Goal: Information Seeking & Learning: Learn about a topic

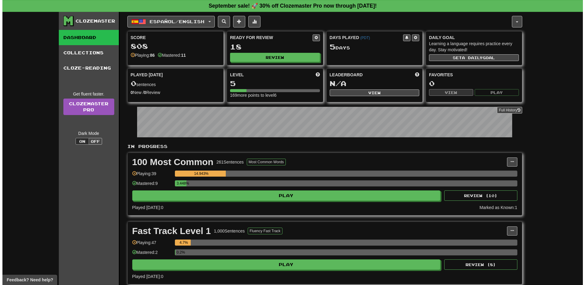
scroll to position [4, 0]
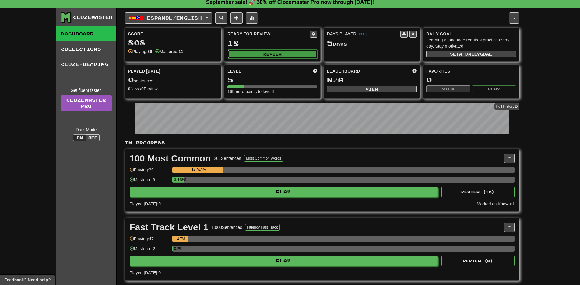
click at [272, 55] on button "Review" at bounding box center [273, 53] width 90 height 9
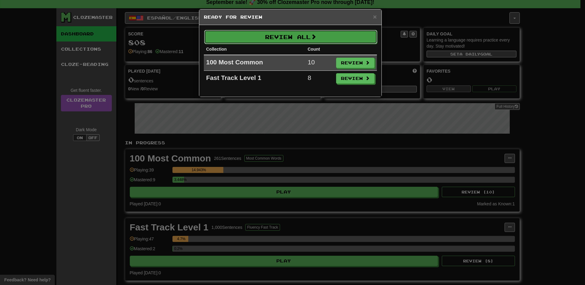
click at [272, 37] on button "Review All" at bounding box center [290, 37] width 173 height 14
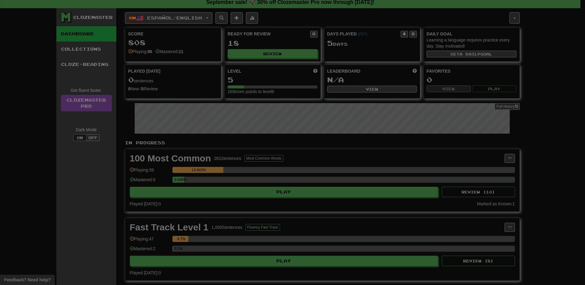
select select "**"
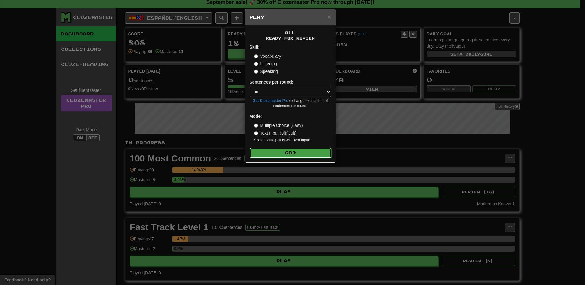
click at [284, 153] on button "Go" at bounding box center [291, 152] width 82 height 10
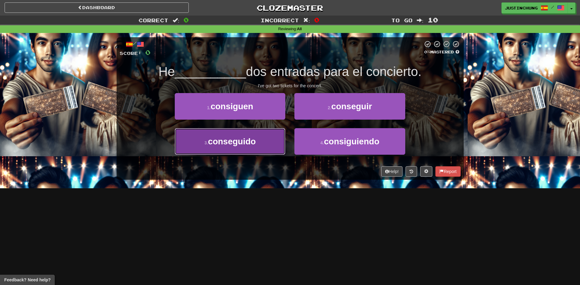
click at [239, 147] on button "3 . conseguido" at bounding box center [230, 141] width 111 height 27
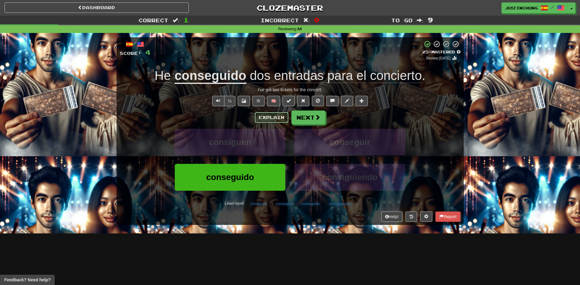
click at [263, 117] on button "Explain" at bounding box center [272, 117] width 34 height 10
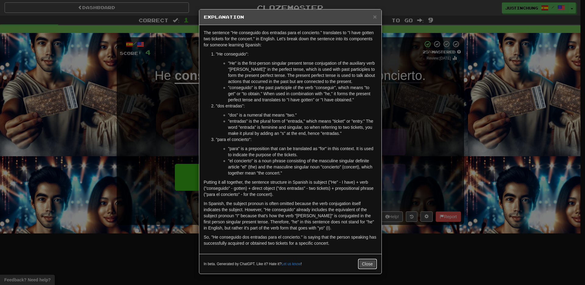
click at [367, 263] on button "Close" at bounding box center [367, 263] width 19 height 10
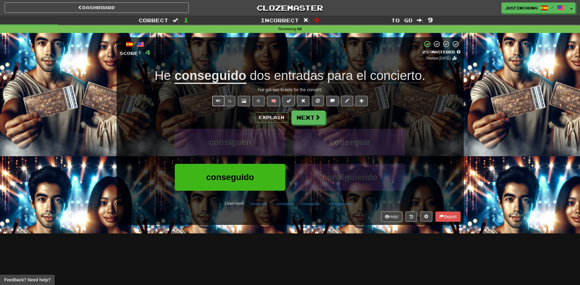
click at [221, 101] on span "Text-to-speech controls" at bounding box center [218, 100] width 4 height 4
click at [306, 115] on button "Next" at bounding box center [309, 118] width 34 height 14
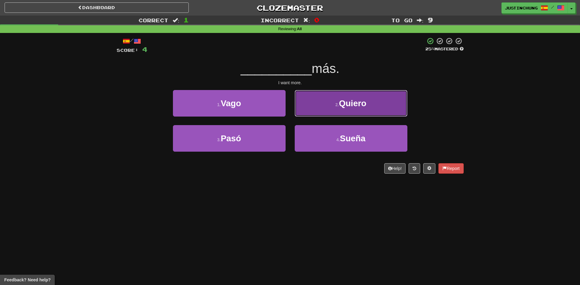
click at [331, 105] on button "2 . Quiero" at bounding box center [351, 103] width 113 height 27
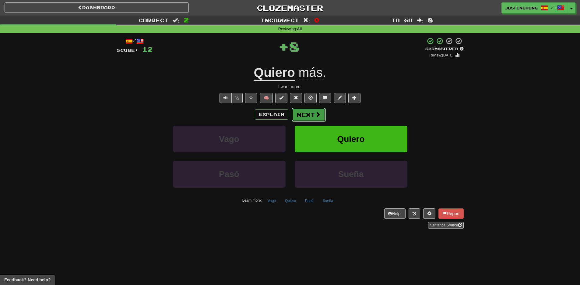
click at [308, 115] on button "Next" at bounding box center [309, 115] width 34 height 14
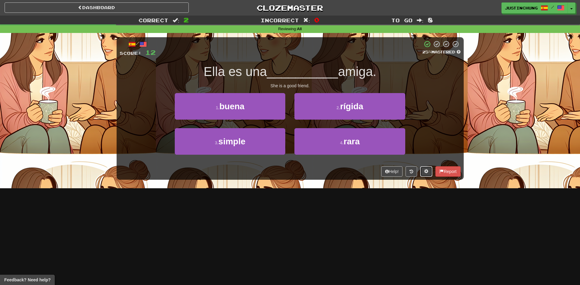
click at [424, 174] on button at bounding box center [426, 171] width 12 height 10
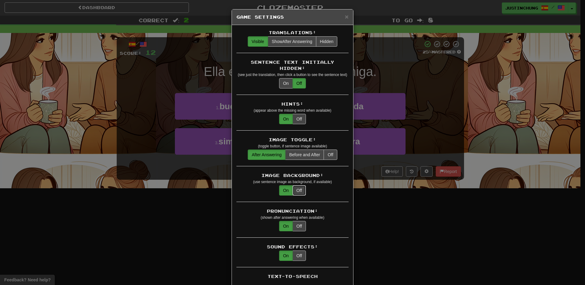
drag, startPoint x: 297, startPoint y: 186, endPoint x: 305, endPoint y: 192, distance: 9.8
click at [298, 186] on button "Off" at bounding box center [298, 190] width 13 height 10
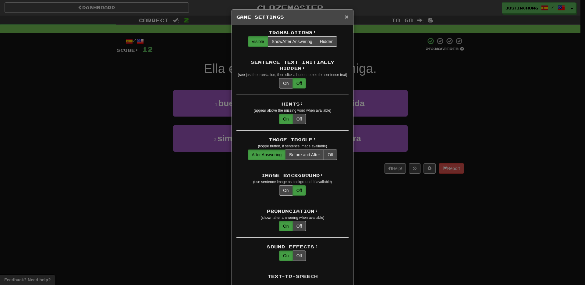
click at [346, 18] on span "×" at bounding box center [347, 16] width 4 height 7
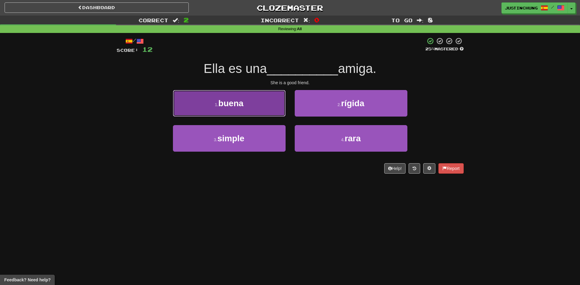
click at [251, 109] on button "1 . buena" at bounding box center [229, 103] width 113 height 27
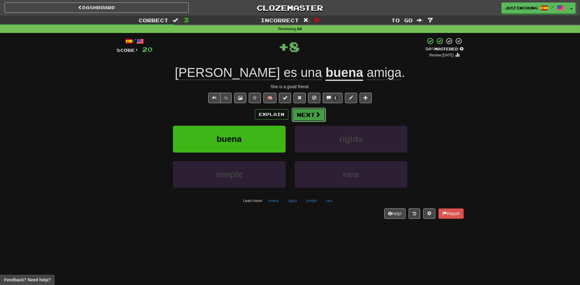
click at [320, 117] on span at bounding box center [317, 114] width 5 height 5
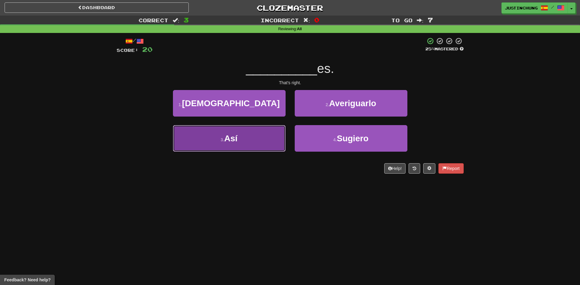
click at [242, 142] on button "3 . Así" at bounding box center [229, 138] width 113 height 27
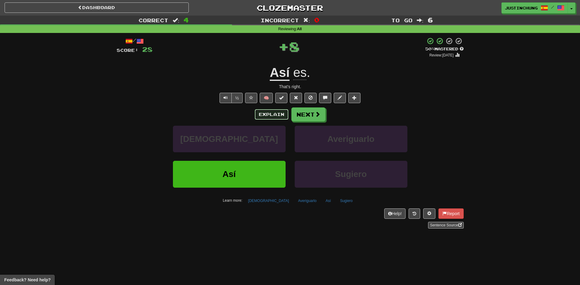
click at [268, 117] on button "Explain" at bounding box center [272, 114] width 34 height 10
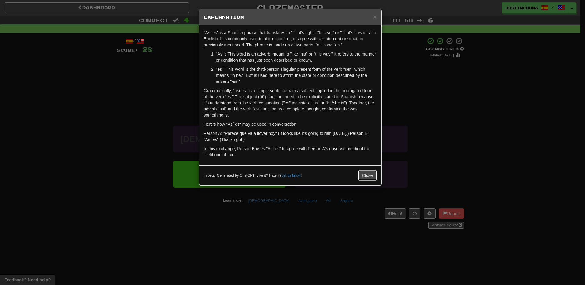
click at [363, 172] on button "Close" at bounding box center [367, 175] width 19 height 10
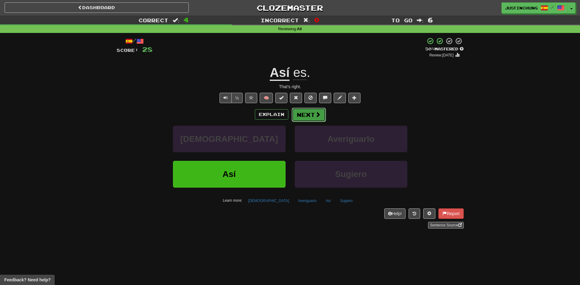
click at [312, 115] on button "Next" at bounding box center [309, 115] width 34 height 14
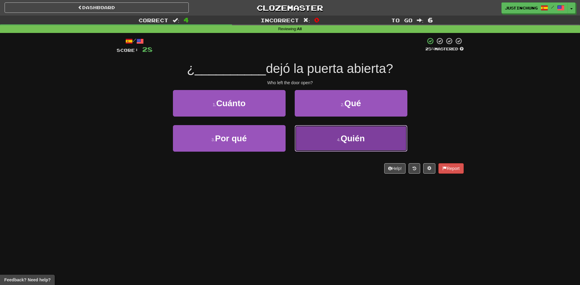
click at [346, 139] on span "Quién" at bounding box center [353, 137] width 24 height 9
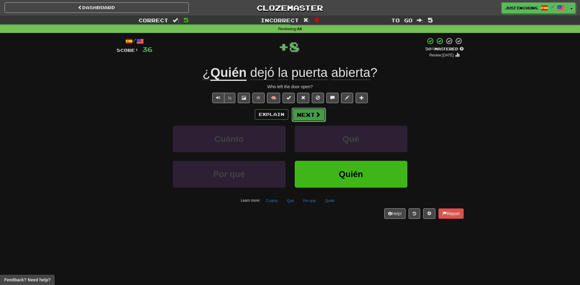
click at [303, 115] on button "Next" at bounding box center [309, 115] width 34 height 14
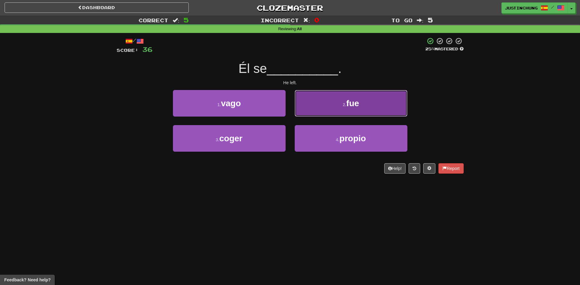
click at [331, 90] on button "2 . fue" at bounding box center [351, 103] width 113 height 27
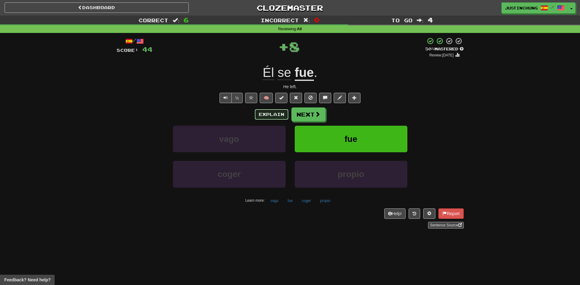
click at [273, 115] on button "Explain" at bounding box center [272, 114] width 34 height 10
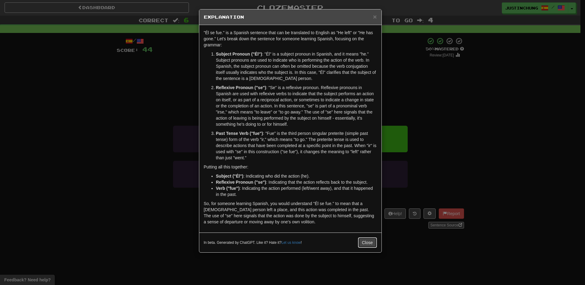
click at [364, 243] on button "Close" at bounding box center [367, 242] width 19 height 10
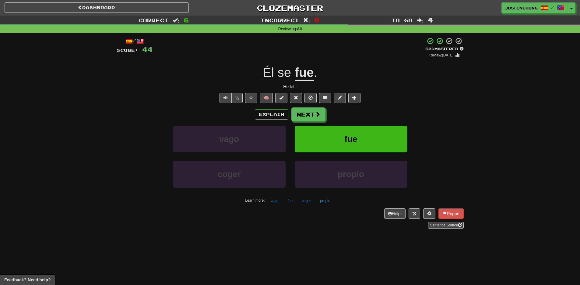
scroll to position [1, 0]
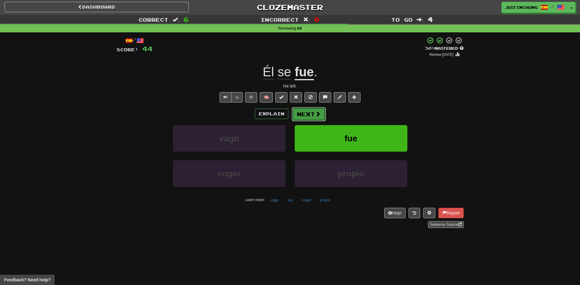
click at [315, 116] on span at bounding box center [317, 113] width 5 height 5
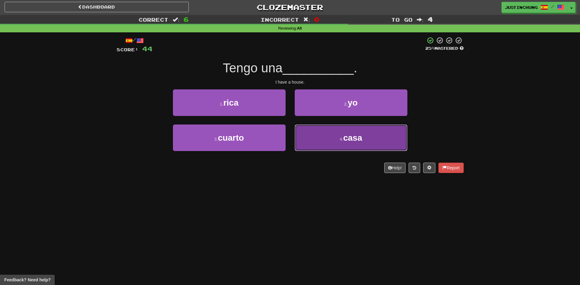
click at [340, 147] on button "4 . casa" at bounding box center [351, 137] width 113 height 27
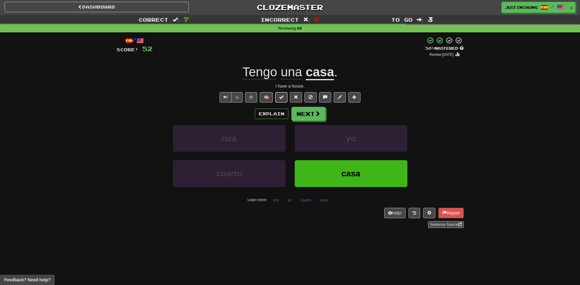
click at [282, 95] on span at bounding box center [281, 97] width 4 height 4
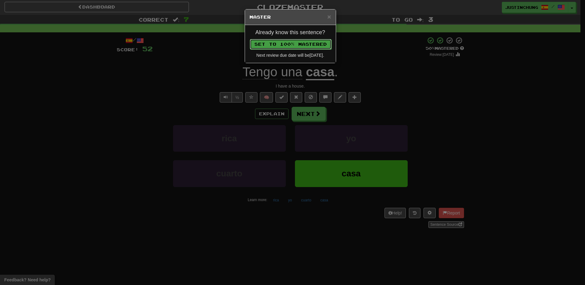
click at [310, 40] on button "Set to 100% Mastered" at bounding box center [291, 44] width 82 height 10
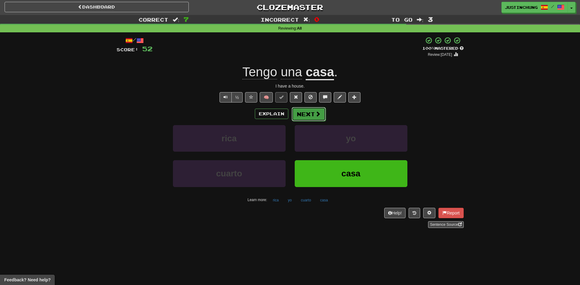
click at [312, 114] on button "Next" at bounding box center [309, 114] width 34 height 14
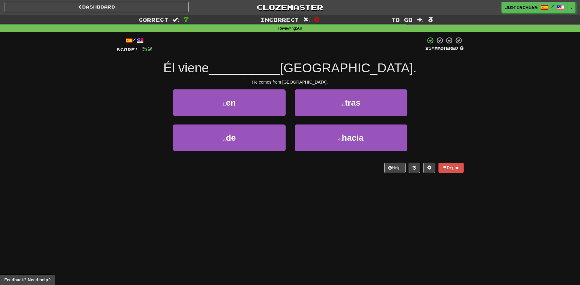
scroll to position [0, 0]
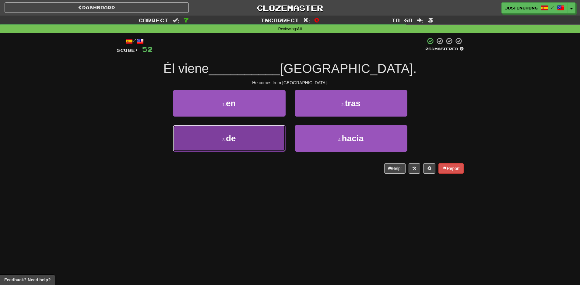
click at [236, 140] on span "de" at bounding box center [231, 137] width 10 height 9
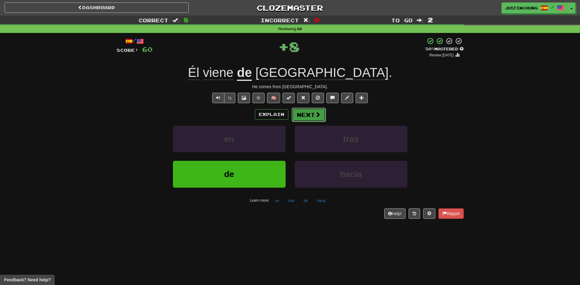
click at [304, 112] on button "Next" at bounding box center [309, 115] width 34 height 14
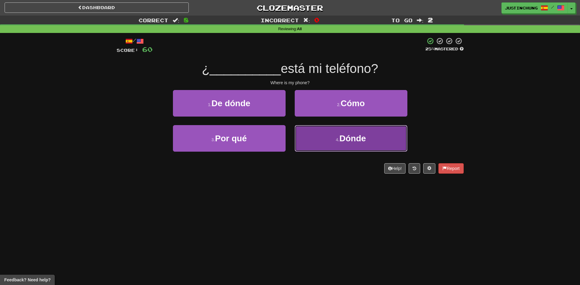
click at [328, 139] on button "4 . Dónde" at bounding box center [351, 138] width 113 height 27
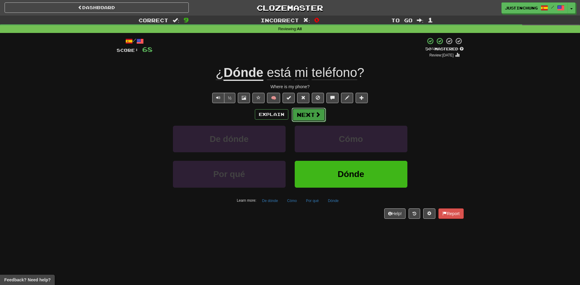
click at [304, 118] on button "Next" at bounding box center [309, 115] width 34 height 14
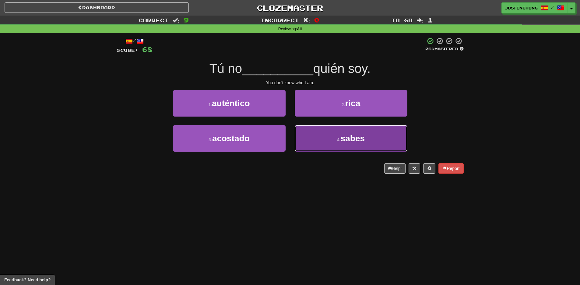
click at [335, 138] on button "4 . sabes" at bounding box center [351, 138] width 113 height 27
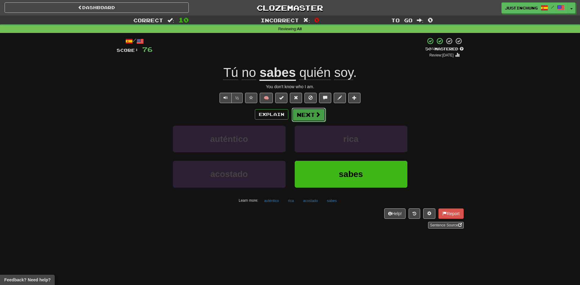
click at [304, 115] on button "Next" at bounding box center [309, 115] width 34 height 14
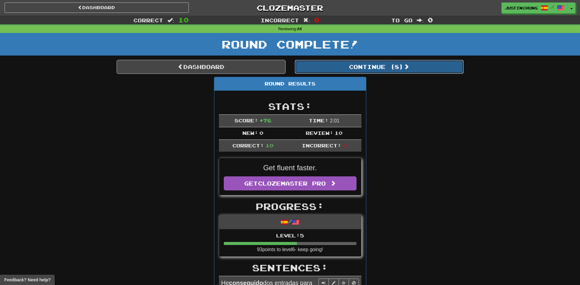
click at [367, 69] on button "Continue ( 8 )" at bounding box center [379, 67] width 169 height 14
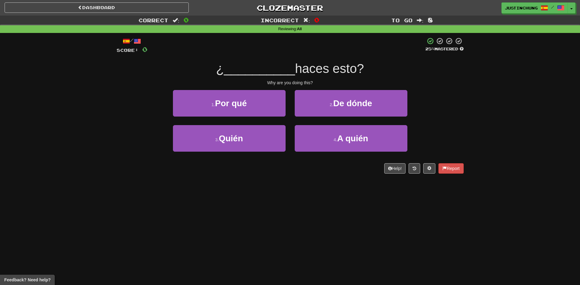
scroll to position [1, 0]
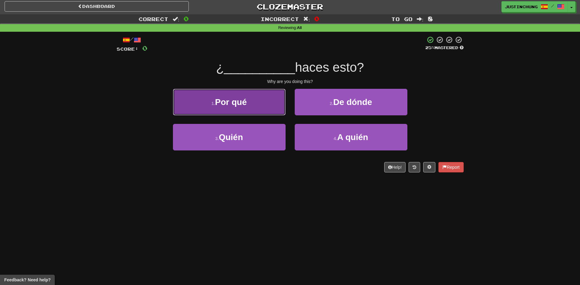
click at [256, 103] on button "1 . Por qué" at bounding box center [229, 102] width 113 height 27
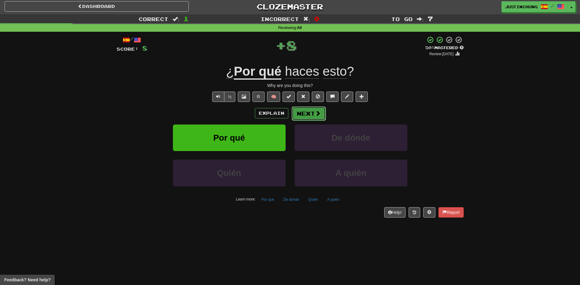
click at [309, 115] on button "Next" at bounding box center [309, 113] width 34 height 14
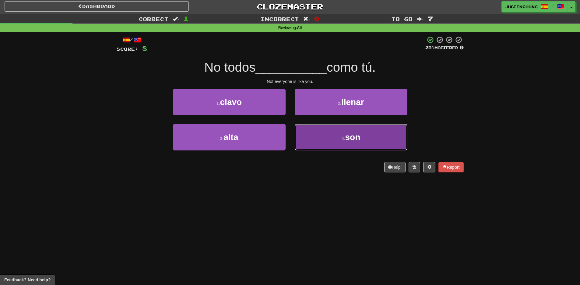
drag, startPoint x: 360, startPoint y: 143, endPoint x: 321, endPoint y: 160, distance: 42.8
click at [360, 142] on button "4 . son" at bounding box center [351, 137] width 113 height 27
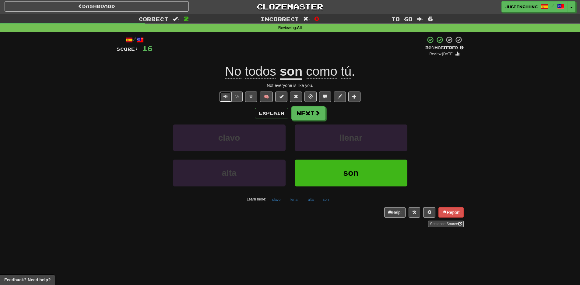
click at [223, 97] on button "Text-to-speech controls" at bounding box center [226, 96] width 12 height 10
click at [306, 112] on button "Next" at bounding box center [309, 113] width 34 height 14
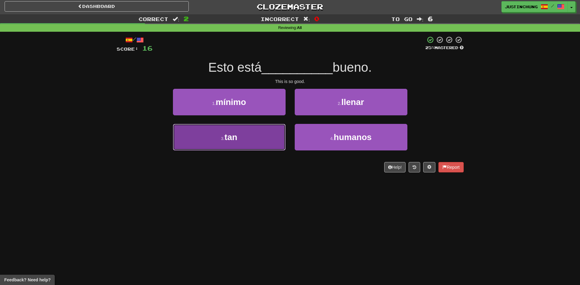
click at [246, 141] on button "3 . tan" at bounding box center [229, 137] width 113 height 27
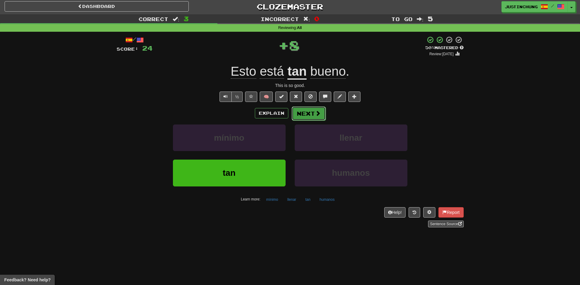
click at [315, 113] on span at bounding box center [317, 112] width 5 height 5
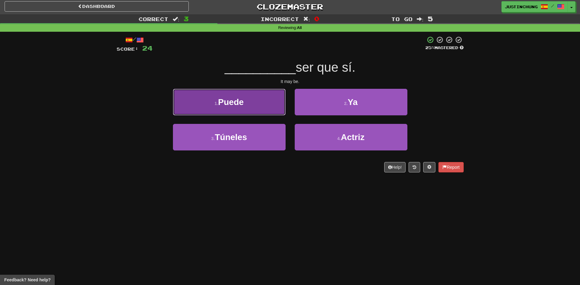
click at [245, 101] on button "1 . Puede" at bounding box center [229, 102] width 113 height 27
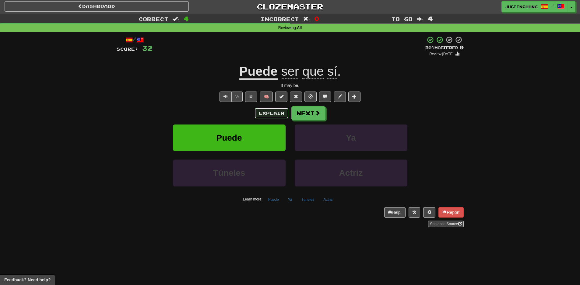
click at [273, 114] on button "Explain" at bounding box center [272, 113] width 34 height 10
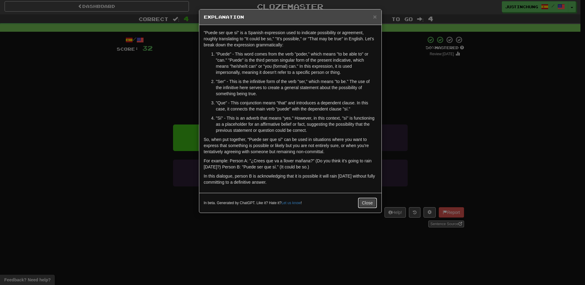
click at [361, 203] on button "Close" at bounding box center [367, 202] width 19 height 10
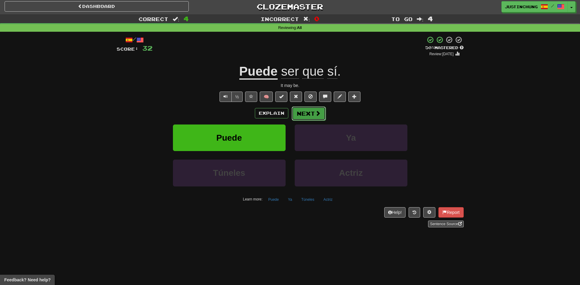
click at [309, 117] on button "Next" at bounding box center [309, 113] width 34 height 14
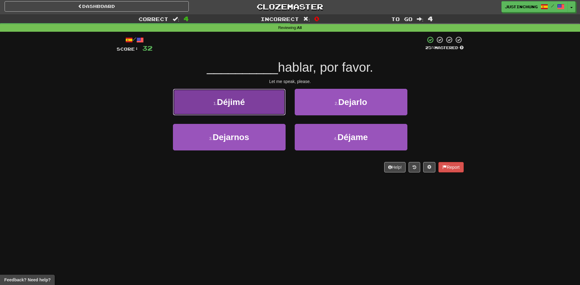
click at [253, 107] on button "1 . [GEOGRAPHIC_DATA]" at bounding box center [229, 102] width 113 height 27
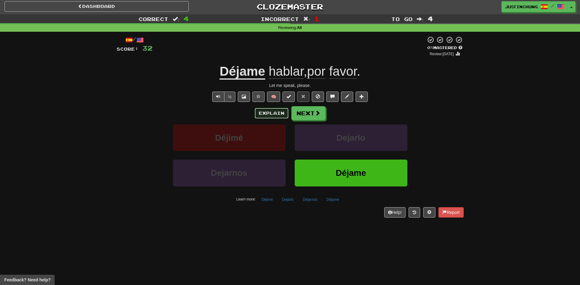
click at [278, 115] on button "Explain" at bounding box center [272, 113] width 34 height 10
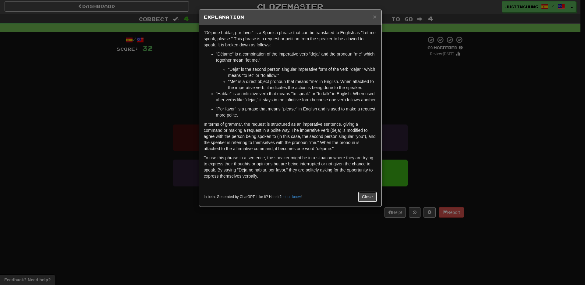
click at [367, 202] on button "Close" at bounding box center [367, 196] width 19 height 10
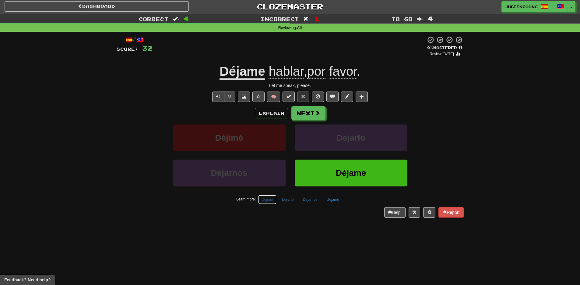
click at [268, 203] on button "Déjimé" at bounding box center [267, 199] width 18 height 9
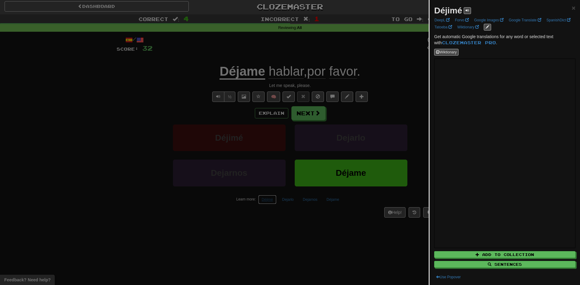
scroll to position [0, 0]
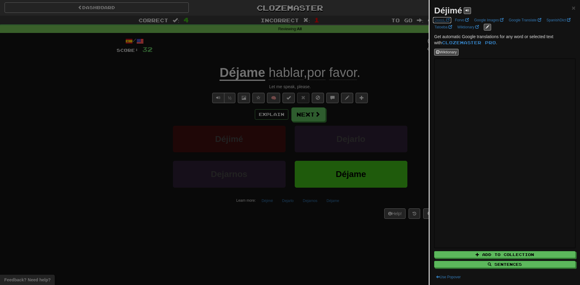
click at [438, 18] on link "DeepL" at bounding box center [442, 20] width 19 height 7
click at [110, 226] on div at bounding box center [290, 142] width 580 height 285
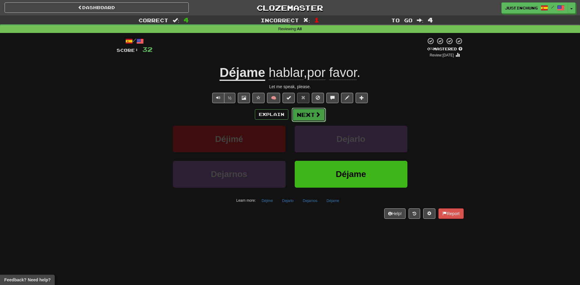
click at [307, 115] on button "Next" at bounding box center [309, 115] width 34 height 14
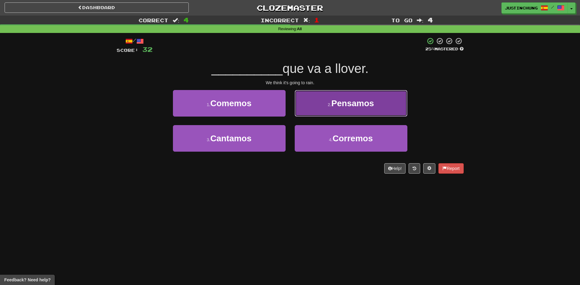
click at [349, 101] on span "Pensamos" at bounding box center [352, 102] width 43 height 9
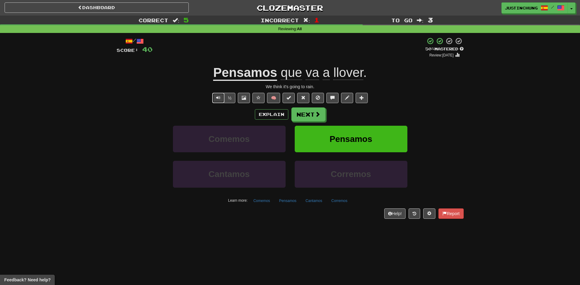
click at [220, 103] on button "Text-to-speech controls" at bounding box center [218, 98] width 12 height 10
click at [307, 116] on button "Next" at bounding box center [309, 115] width 34 height 14
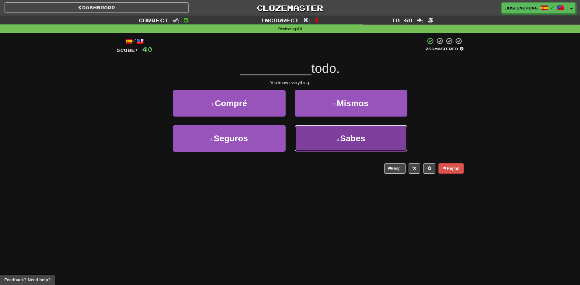
click at [357, 136] on span "Sabes" at bounding box center [352, 137] width 25 height 9
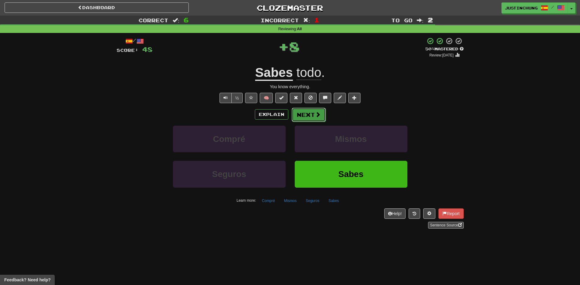
click at [304, 114] on button "Next" at bounding box center [309, 115] width 34 height 14
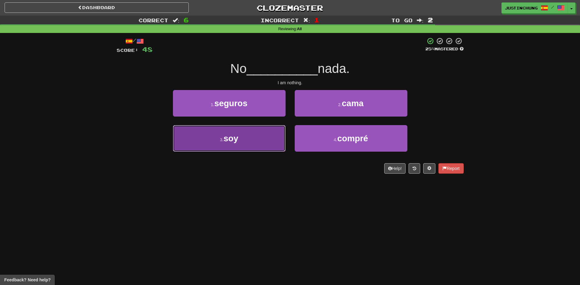
click at [237, 148] on button "3 . soy" at bounding box center [229, 138] width 113 height 27
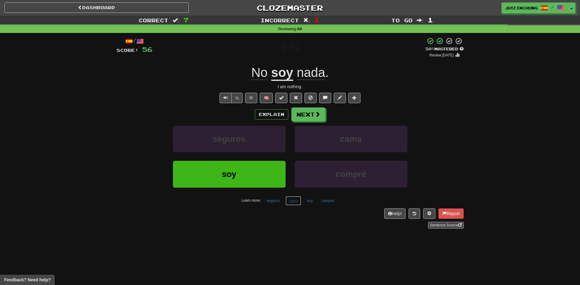
click at [294, 203] on button "cama" at bounding box center [294, 200] width 16 height 9
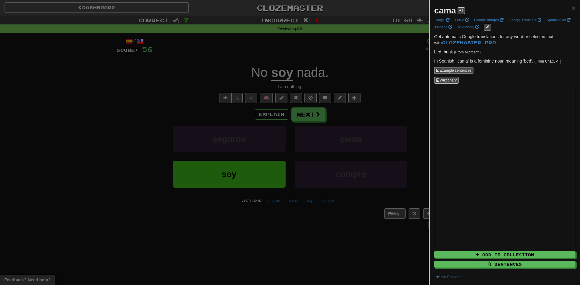
click at [320, 241] on div at bounding box center [290, 142] width 580 height 285
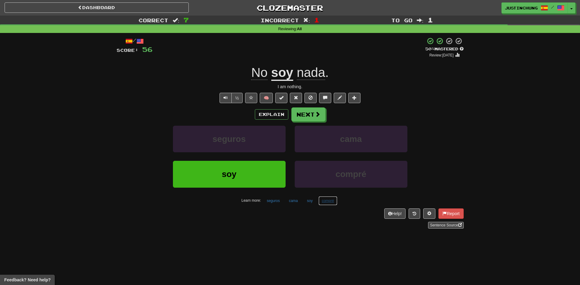
click at [332, 201] on button "compré" at bounding box center [328, 200] width 19 height 9
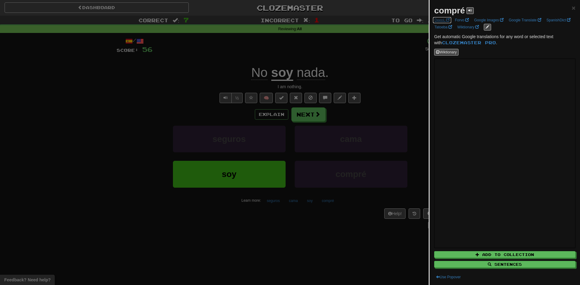
click at [440, 20] on link "DeepL" at bounding box center [442, 20] width 19 height 7
click at [52, 186] on div at bounding box center [290, 142] width 580 height 285
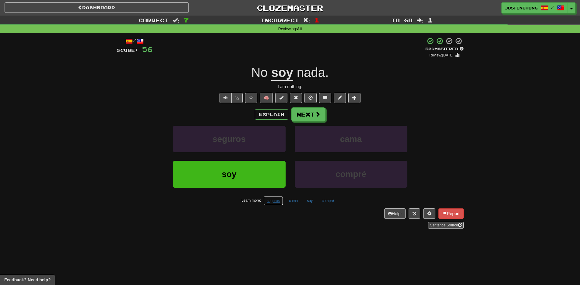
click at [274, 203] on button "seguros" at bounding box center [274, 200] width 20 height 9
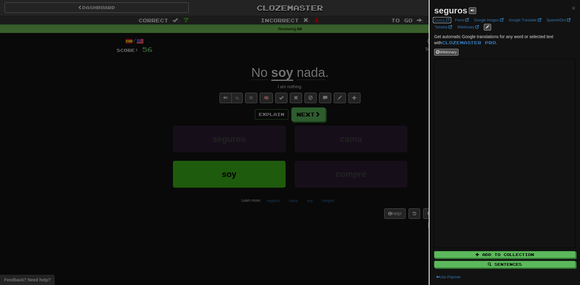
click at [445, 19] on link "DeepL" at bounding box center [442, 20] width 19 height 7
click at [125, 253] on div at bounding box center [290, 142] width 580 height 285
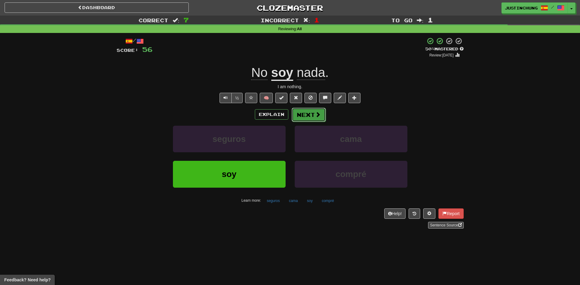
click at [316, 115] on span at bounding box center [317, 114] width 5 height 5
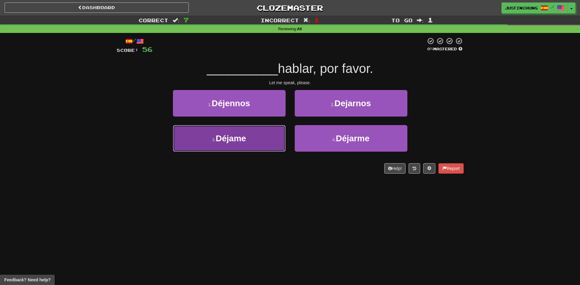
click at [233, 141] on span "Déjame" at bounding box center [231, 137] width 30 height 9
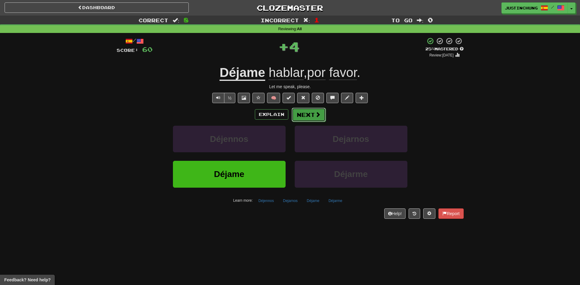
click at [315, 117] on span at bounding box center [317, 114] width 5 height 5
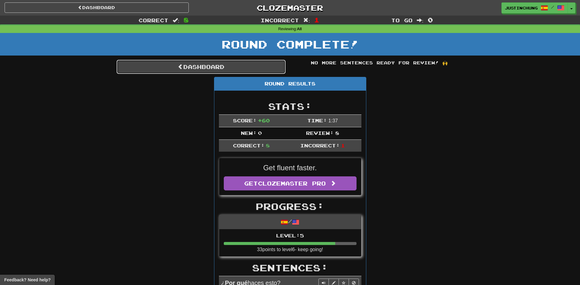
click at [192, 71] on link "Dashboard" at bounding box center [201, 67] width 169 height 14
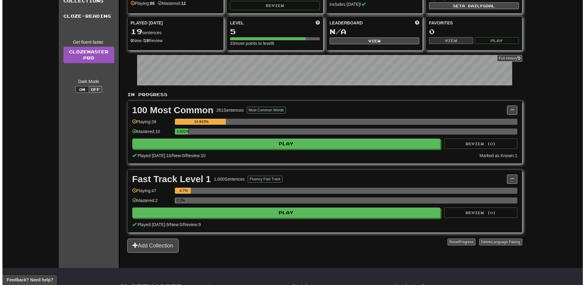
scroll to position [53, 0]
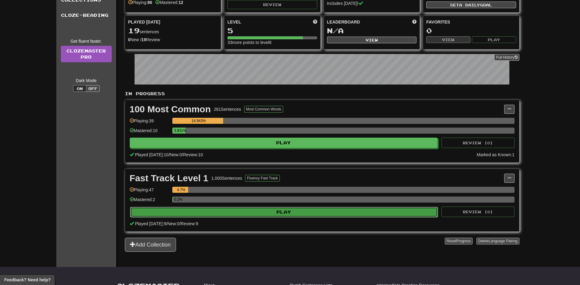
click at [299, 212] on button "Play" at bounding box center [284, 212] width 308 height 10
select select "**"
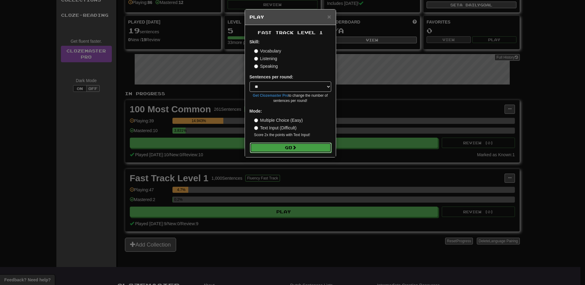
click at [280, 150] on button "Go" at bounding box center [291, 147] width 82 height 10
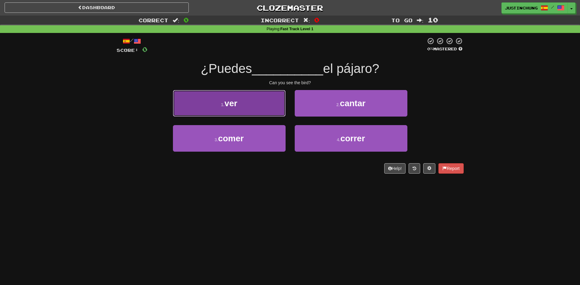
click at [247, 108] on button "1 . ver" at bounding box center [229, 103] width 113 height 27
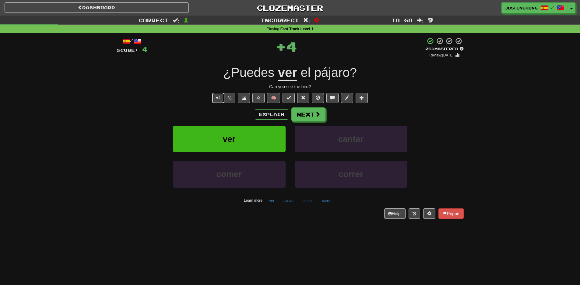
click at [218, 101] on button "Text-to-speech controls" at bounding box center [218, 98] width 12 height 10
click at [330, 203] on button "correr" at bounding box center [327, 200] width 16 height 9
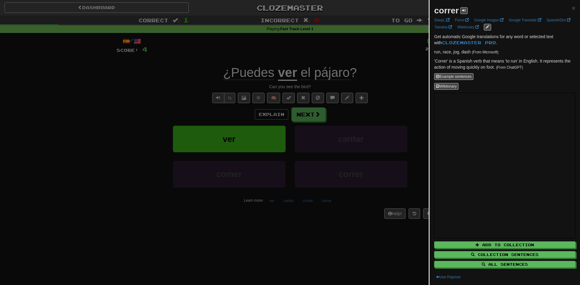
click at [318, 244] on div at bounding box center [290, 142] width 580 height 285
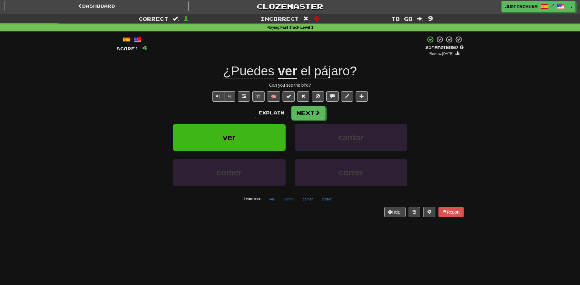
scroll to position [2, 0]
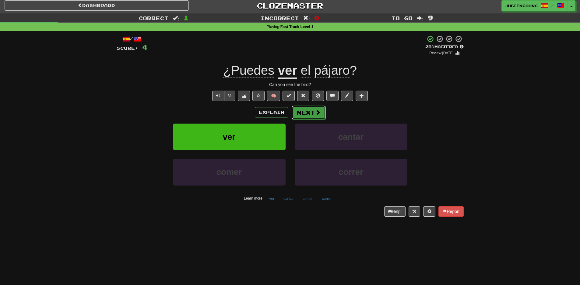
click at [308, 111] on button "Next" at bounding box center [309, 112] width 34 height 14
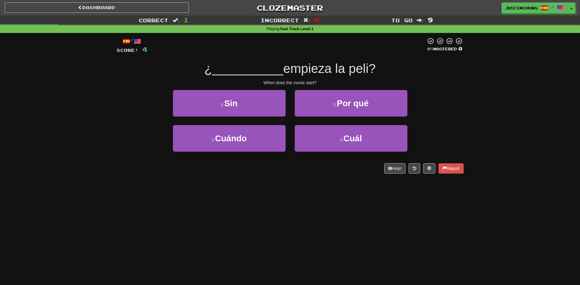
scroll to position [1, 0]
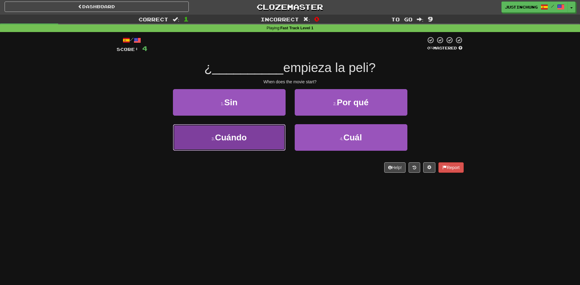
click at [219, 138] on span "Cuándo" at bounding box center [231, 137] width 32 height 9
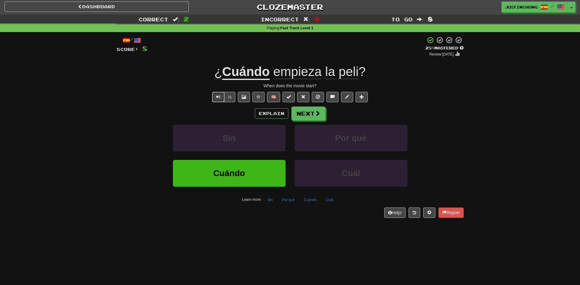
click at [215, 100] on button "Text-to-speech controls" at bounding box center [218, 97] width 12 height 10
click at [311, 116] on button "Next" at bounding box center [309, 114] width 34 height 14
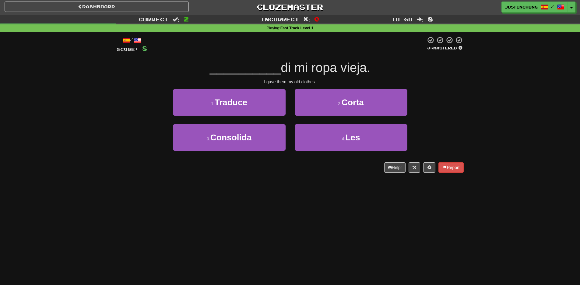
scroll to position [1, 0]
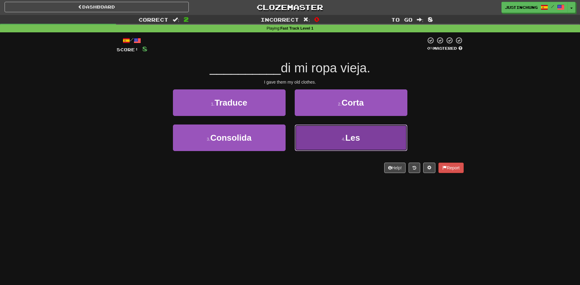
click at [342, 141] on small "4 ." at bounding box center [344, 138] width 4 height 5
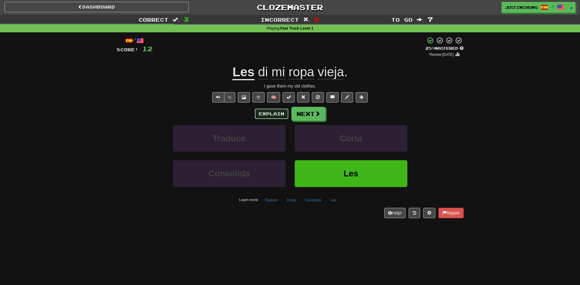
click at [267, 112] on button "Explain" at bounding box center [272, 113] width 34 height 10
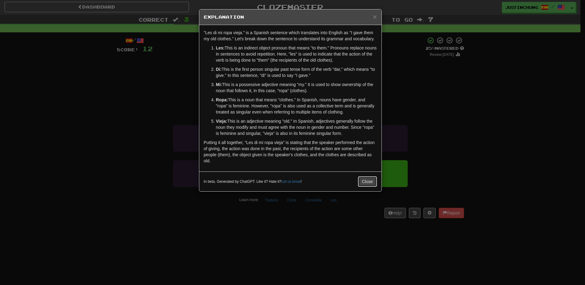
click at [367, 186] on button "Close" at bounding box center [367, 181] width 19 height 10
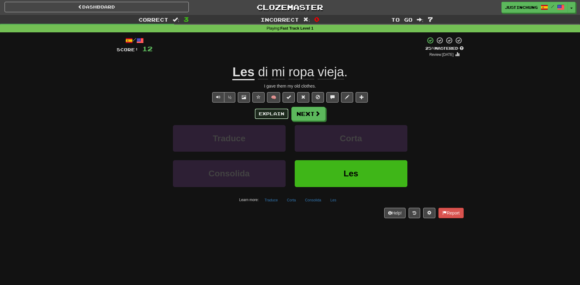
click at [278, 115] on button "Explain" at bounding box center [272, 113] width 34 height 10
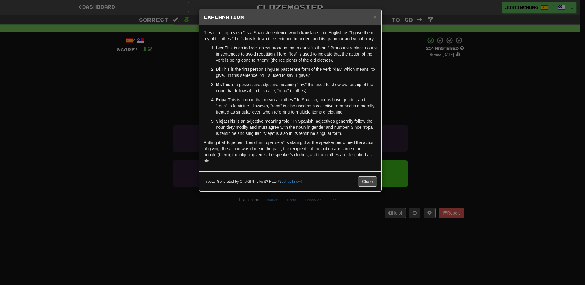
click at [286, 243] on div "× Explanation "Les di mi ropa vieja." is a Spanish sentence which translates in…" at bounding box center [292, 142] width 585 height 285
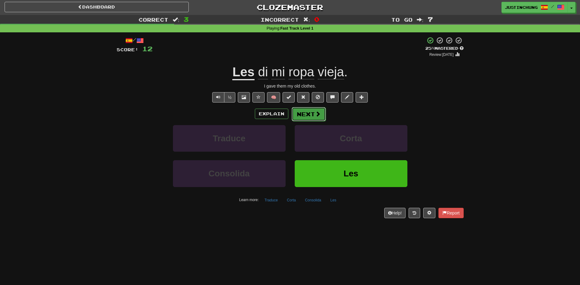
click at [307, 116] on button "Next" at bounding box center [309, 114] width 34 height 14
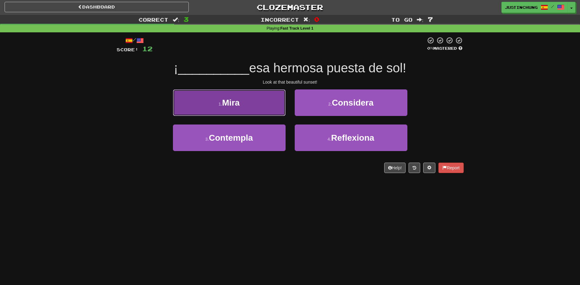
click at [243, 111] on button "1 . Mira" at bounding box center [229, 102] width 113 height 27
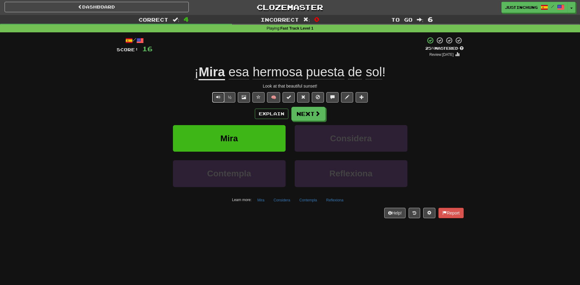
click at [215, 96] on button "Text-to-speech controls" at bounding box center [218, 97] width 12 height 10
click at [272, 112] on button "Explain" at bounding box center [272, 113] width 34 height 10
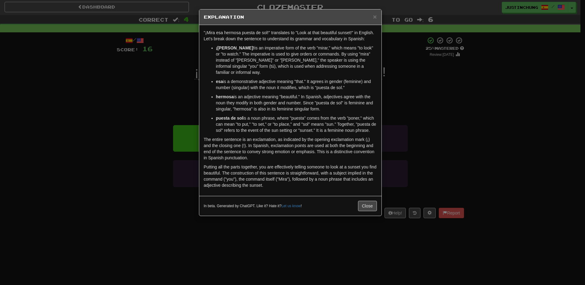
click at [280, 246] on div "× Explanation "¡Mira esa hermosa puesta de sol!" translates to "Look at that be…" at bounding box center [292, 142] width 585 height 285
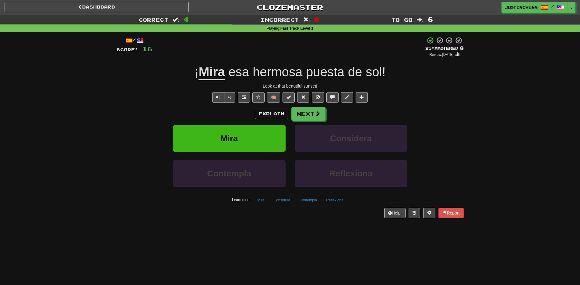
click at [234, 74] on span "esa" at bounding box center [239, 72] width 21 height 15
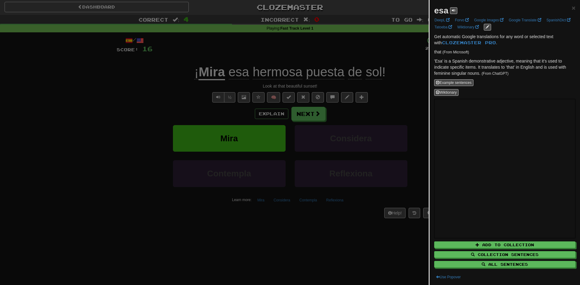
click at [348, 258] on div at bounding box center [290, 142] width 580 height 285
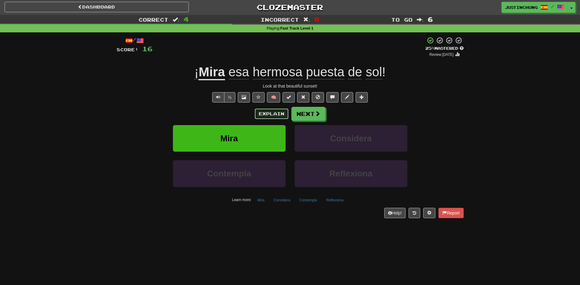
click at [271, 112] on button "Explain" at bounding box center [272, 113] width 34 height 10
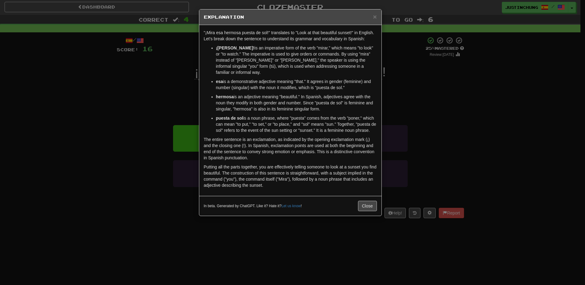
click at [212, 241] on div "× Explanation "¡Mira esa hermosa puesta de sol!" translates to "Look at that be…" at bounding box center [292, 142] width 585 height 285
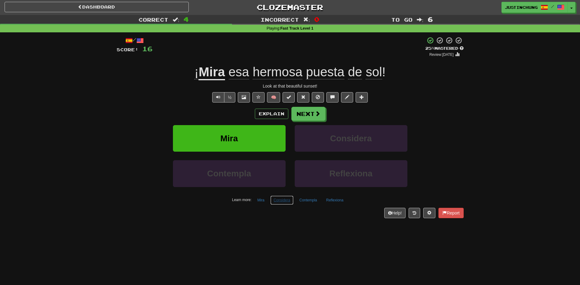
click at [286, 203] on button "Considera" at bounding box center [282, 199] width 23 height 9
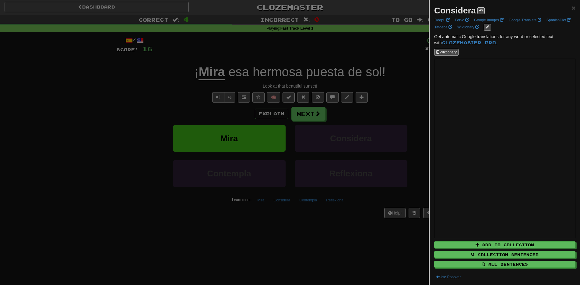
click at [328, 243] on div at bounding box center [290, 142] width 580 height 285
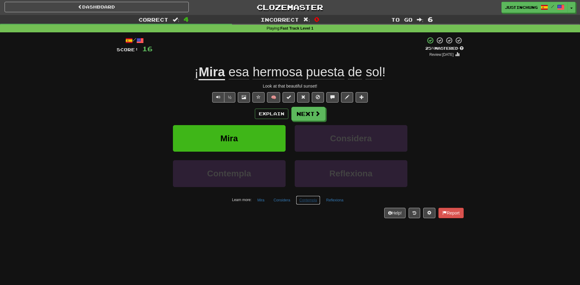
click at [309, 202] on button "Contempla" at bounding box center [308, 199] width 24 height 9
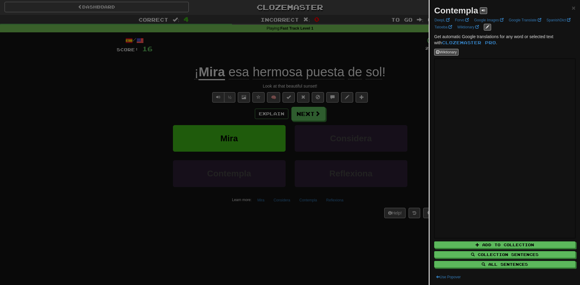
click at [331, 248] on div at bounding box center [290, 142] width 580 height 285
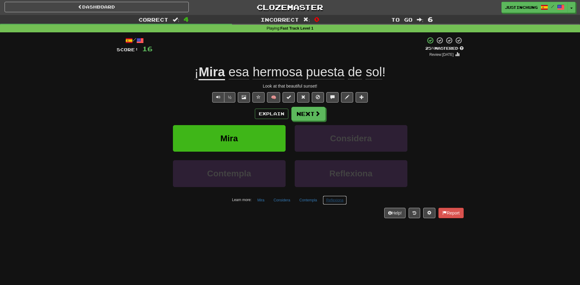
click at [335, 202] on button "Reflexiona" at bounding box center [335, 199] width 24 height 9
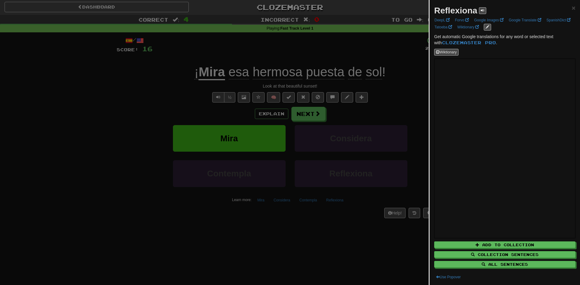
scroll to position [0, 0]
click at [323, 250] on div at bounding box center [290, 142] width 580 height 285
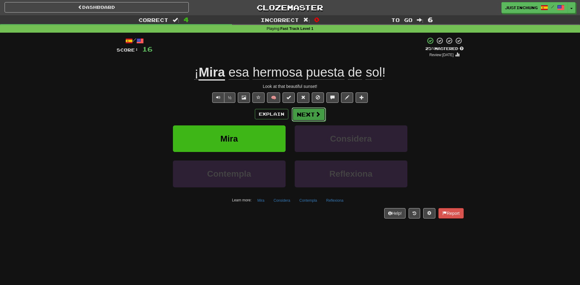
click at [305, 119] on button "Next" at bounding box center [309, 114] width 34 height 14
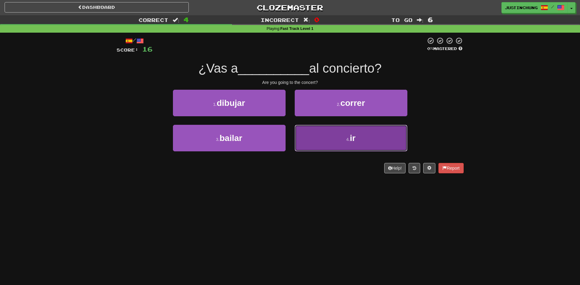
click at [346, 141] on button "4 . ir" at bounding box center [351, 138] width 113 height 27
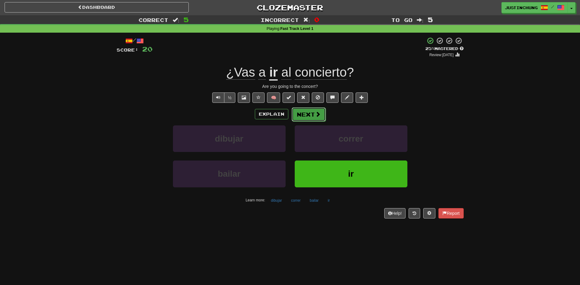
click at [312, 116] on button "Next" at bounding box center [309, 114] width 34 height 14
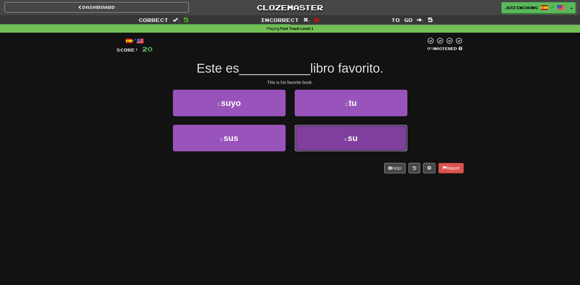
click at [350, 144] on button "4 . su" at bounding box center [351, 138] width 113 height 27
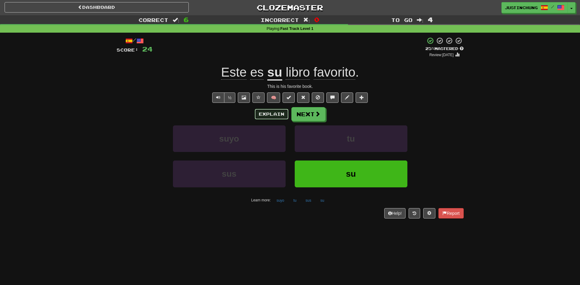
click at [267, 113] on button "Explain" at bounding box center [272, 114] width 34 height 10
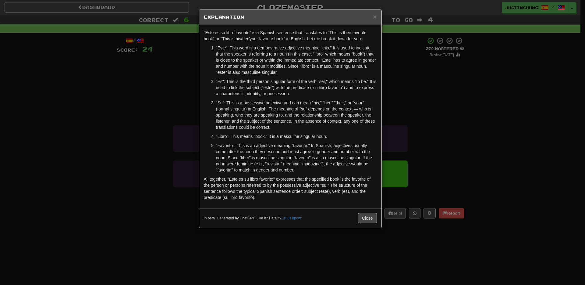
click at [262, 244] on div "× Explanation "Este es su libro favorito" is a Spanish sentence that translates…" at bounding box center [292, 142] width 585 height 285
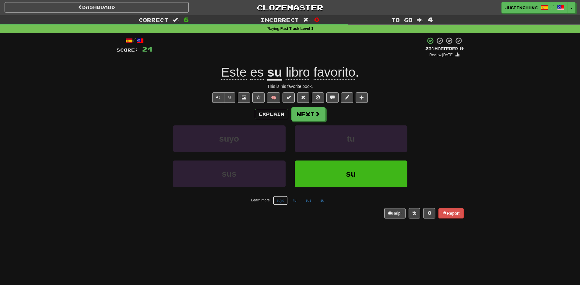
click at [281, 202] on button "suyo" at bounding box center [280, 200] width 14 height 9
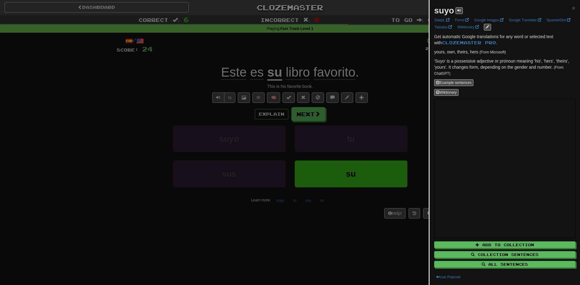
click at [322, 254] on div at bounding box center [290, 142] width 580 height 285
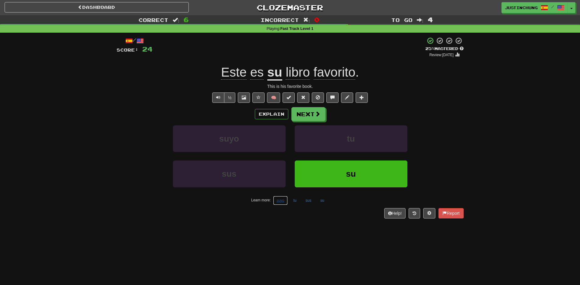
click at [281, 201] on button "suyo" at bounding box center [280, 200] width 14 height 9
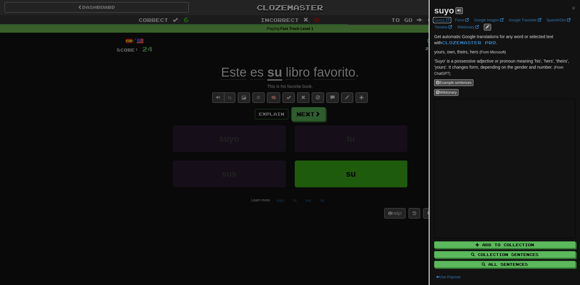
click at [442, 18] on link "DeepL" at bounding box center [442, 20] width 19 height 7
click at [52, 192] on div at bounding box center [290, 142] width 580 height 285
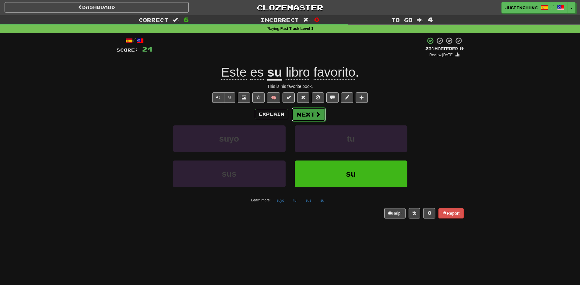
click at [318, 115] on span at bounding box center [317, 113] width 5 height 5
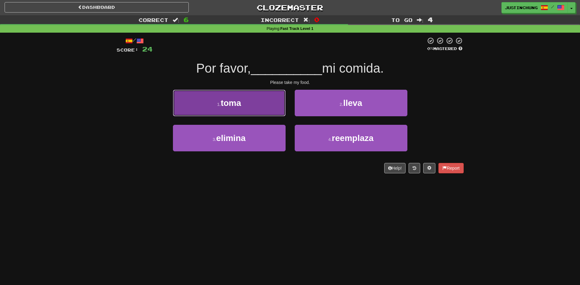
click at [231, 94] on button "1 . toma" at bounding box center [229, 103] width 113 height 27
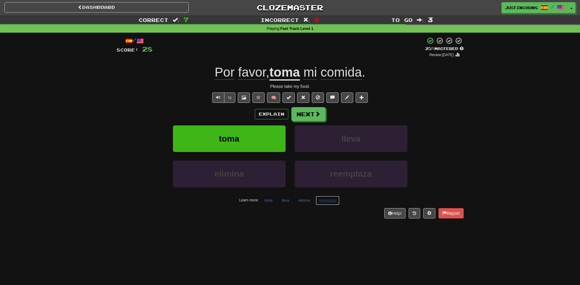
click at [328, 202] on button "reemplaza" at bounding box center [328, 200] width 24 height 9
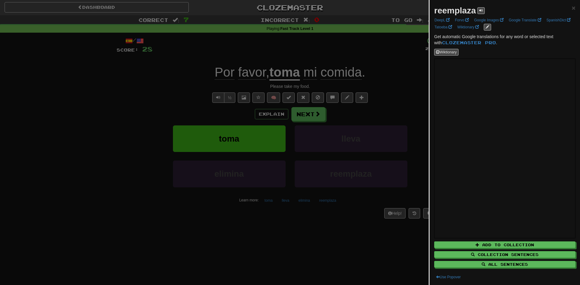
click at [337, 236] on div at bounding box center [290, 142] width 580 height 285
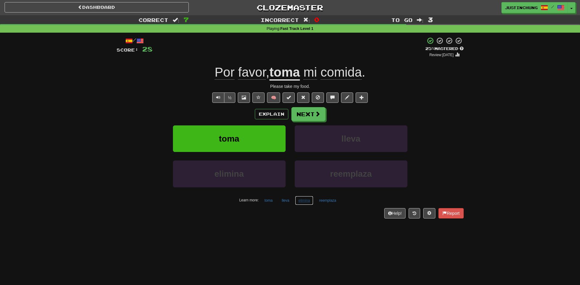
click at [303, 202] on button "elimina" at bounding box center [304, 200] width 18 height 9
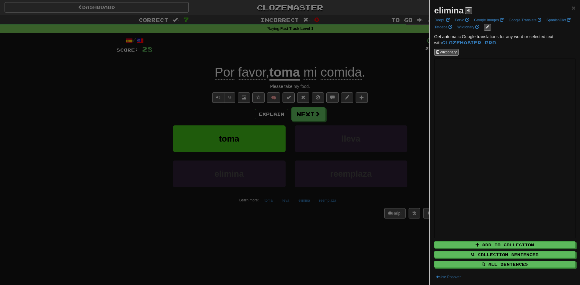
click at [337, 231] on div at bounding box center [290, 142] width 580 height 285
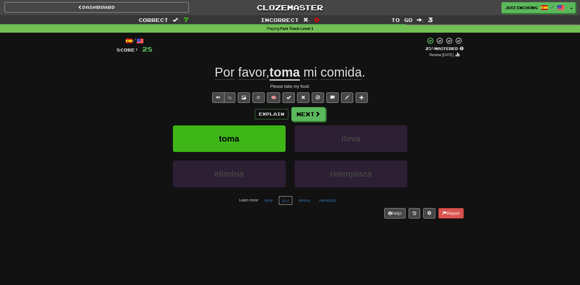
click at [285, 202] on button "lleva" at bounding box center [286, 200] width 14 height 9
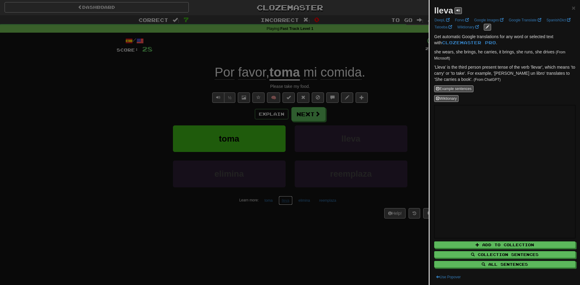
scroll to position [1, 0]
click at [322, 242] on div at bounding box center [290, 142] width 580 height 285
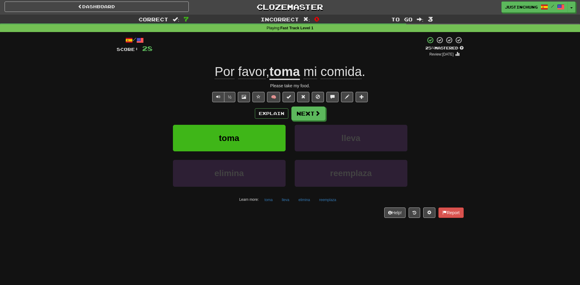
scroll to position [2, 0]
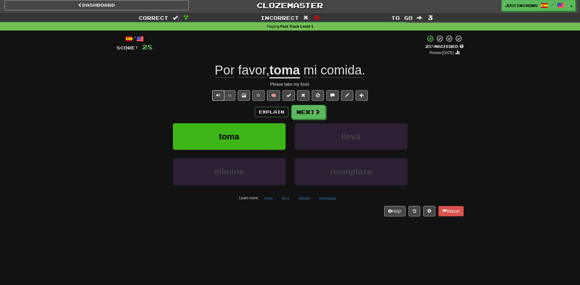
click at [217, 98] on button "Text-to-speech controls" at bounding box center [218, 95] width 12 height 10
click at [310, 113] on button "Next" at bounding box center [309, 112] width 34 height 14
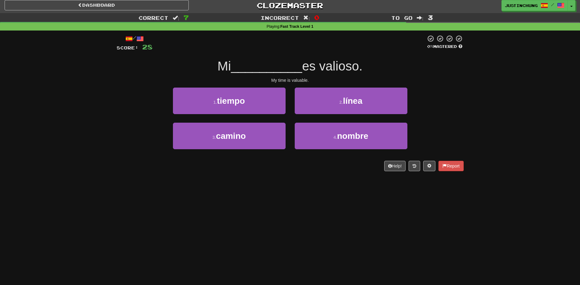
scroll to position [0, 0]
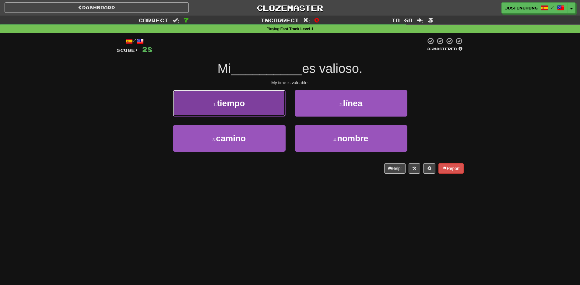
click at [218, 111] on button "1 . tiempo" at bounding box center [229, 103] width 113 height 27
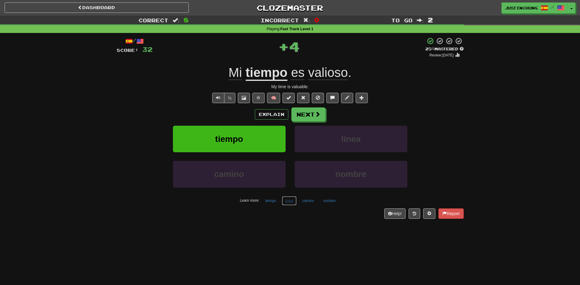
click at [290, 202] on button "línea" at bounding box center [289, 200] width 15 height 9
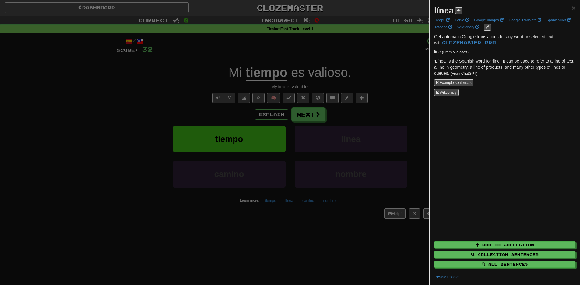
click at [297, 246] on div at bounding box center [290, 142] width 580 height 285
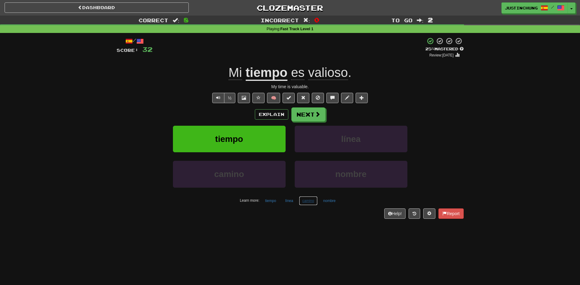
click at [310, 204] on button "camino" at bounding box center [308, 200] width 19 height 9
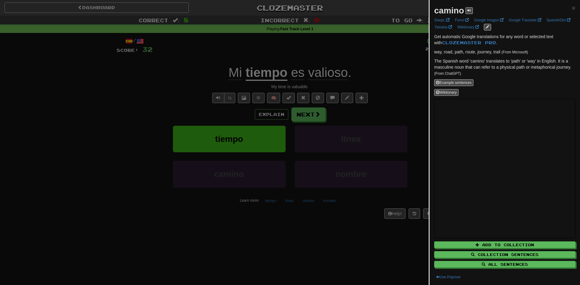
click at [342, 246] on div at bounding box center [290, 142] width 580 height 285
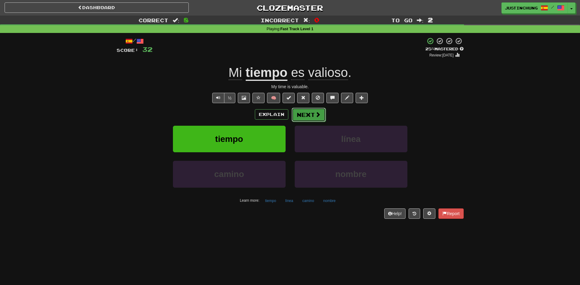
click at [309, 117] on button "Next" at bounding box center [309, 115] width 34 height 14
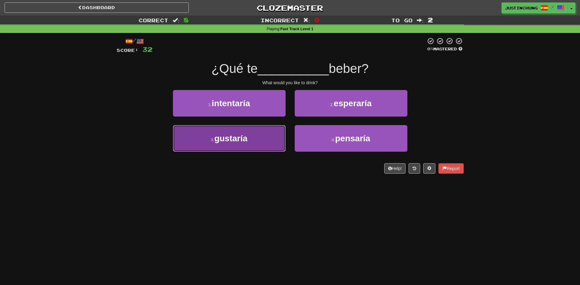
click at [232, 144] on button "3 . gustaría" at bounding box center [229, 138] width 113 height 27
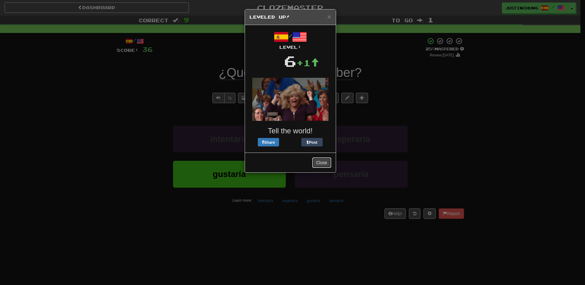
click at [321, 161] on button "Close" at bounding box center [321, 162] width 19 height 10
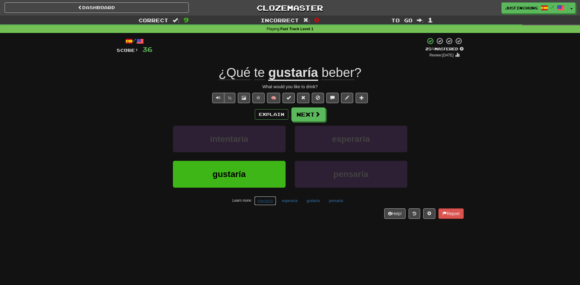
click at [264, 203] on button "intentaría" at bounding box center [265, 200] width 22 height 9
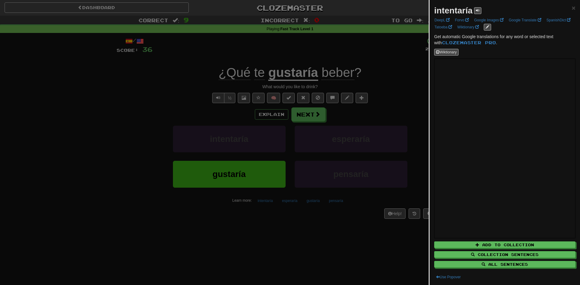
click at [330, 254] on div at bounding box center [290, 142] width 580 height 285
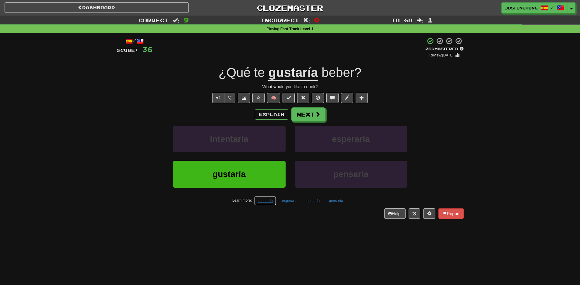
click at [266, 202] on button "intentaría" at bounding box center [265, 200] width 22 height 9
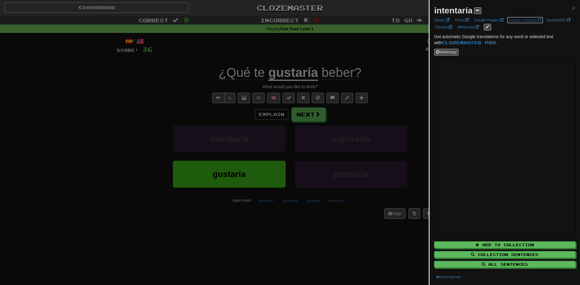
click at [532, 21] on link "Google Translate" at bounding box center [525, 20] width 36 height 7
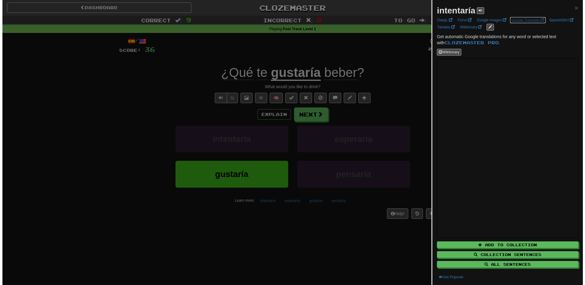
scroll to position [1, 0]
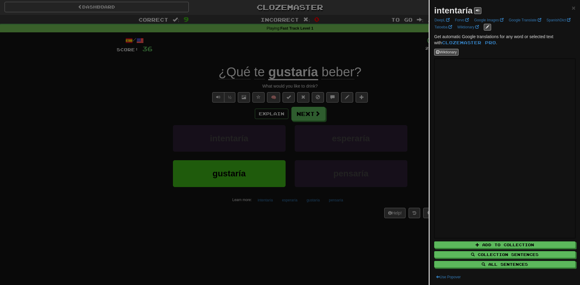
click at [297, 260] on div at bounding box center [290, 142] width 580 height 285
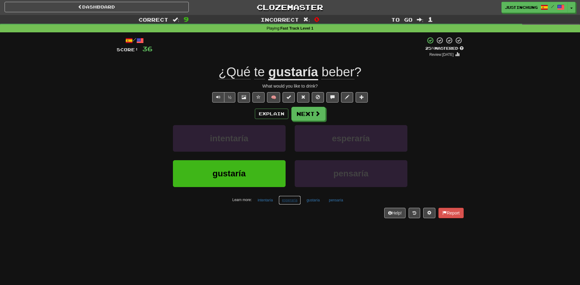
click at [292, 201] on button "esperaría" at bounding box center [290, 199] width 22 height 9
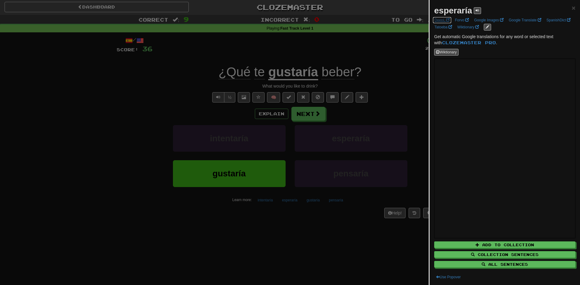
click at [443, 21] on link "DeepL" at bounding box center [442, 20] width 19 height 7
click at [362, 259] on div at bounding box center [290, 142] width 580 height 285
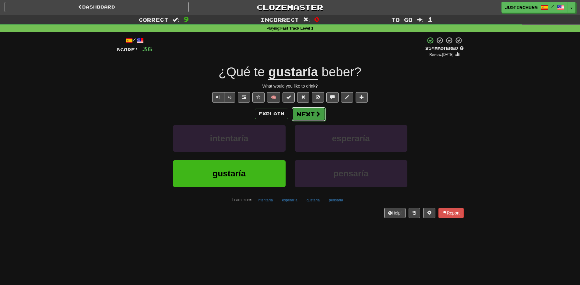
click at [311, 113] on button "Next" at bounding box center [309, 114] width 34 height 14
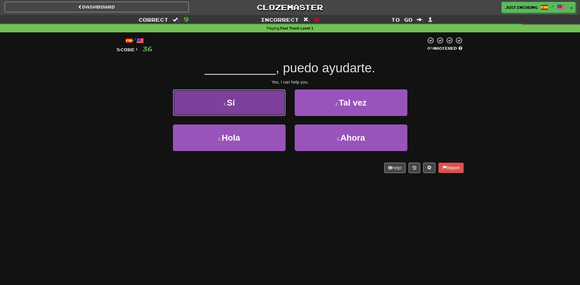
click at [259, 102] on button "1 . Sí" at bounding box center [229, 102] width 113 height 27
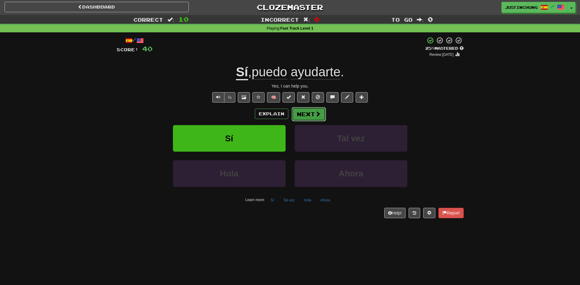
click at [307, 114] on button "Next" at bounding box center [309, 114] width 34 height 14
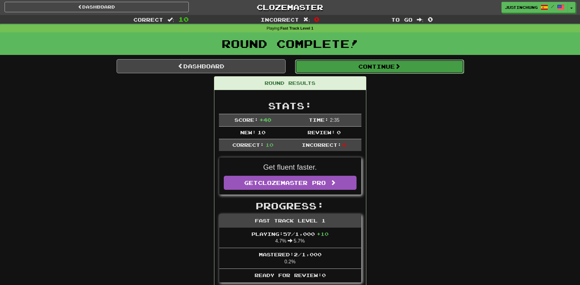
click at [370, 65] on button "Continue" at bounding box center [379, 66] width 169 height 14
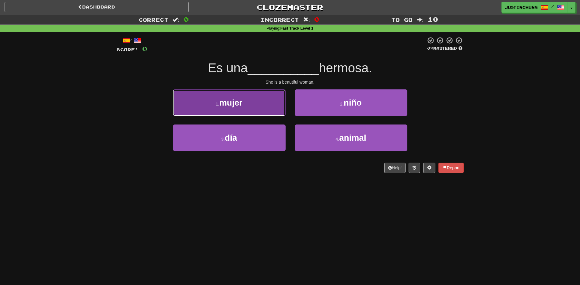
click at [225, 108] on button "1 . mujer" at bounding box center [229, 102] width 113 height 27
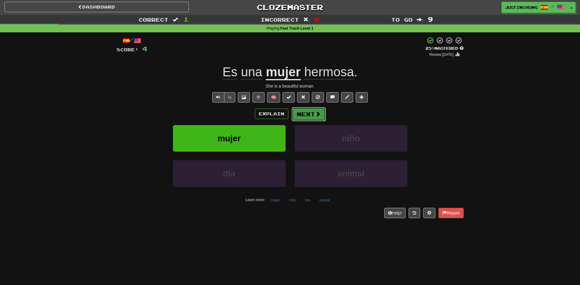
click at [310, 120] on button "Next" at bounding box center [309, 114] width 34 height 14
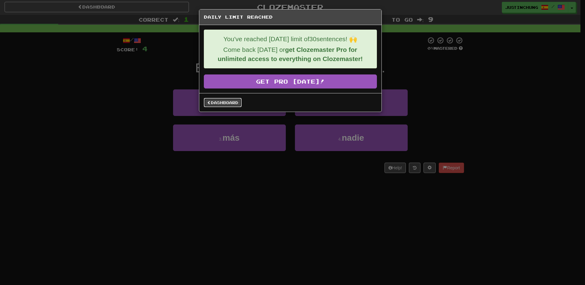
click at [225, 103] on link "Dashboard" at bounding box center [223, 102] width 38 height 9
